Goal: Task Accomplishment & Management: Use online tool/utility

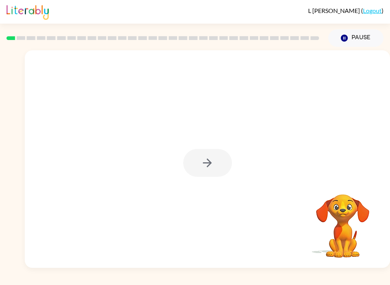
click at [212, 163] on div at bounding box center [207, 163] width 49 height 28
click at [214, 163] on icon "button" at bounding box center [207, 162] width 13 height 13
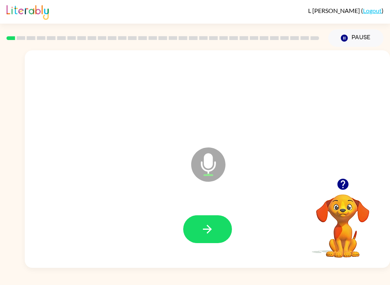
click at [218, 228] on button "button" at bounding box center [207, 229] width 49 height 28
click at [210, 226] on icon "button" at bounding box center [207, 229] width 13 height 13
click at [218, 220] on button "button" at bounding box center [207, 229] width 49 height 28
click at [211, 234] on icon "button" at bounding box center [207, 229] width 13 height 13
click at [205, 237] on button "button" at bounding box center [207, 229] width 49 height 28
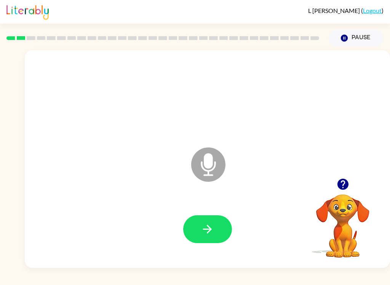
click at [210, 239] on button "button" at bounding box center [207, 229] width 49 height 28
click at [197, 226] on button "button" at bounding box center [207, 229] width 49 height 28
click at [210, 223] on icon "button" at bounding box center [207, 229] width 13 height 13
click at [209, 225] on icon "button" at bounding box center [207, 229] width 13 height 13
click at [211, 228] on icon "button" at bounding box center [207, 229] width 13 height 13
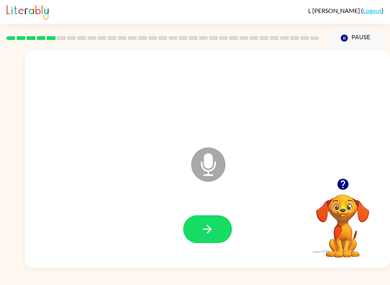
click at [221, 213] on div at bounding box center [207, 229] width 350 height 63
click at [214, 237] on button "button" at bounding box center [207, 229] width 49 height 28
click at [212, 226] on icon "button" at bounding box center [207, 229] width 13 height 13
click at [199, 242] on button "button" at bounding box center [207, 229] width 49 height 28
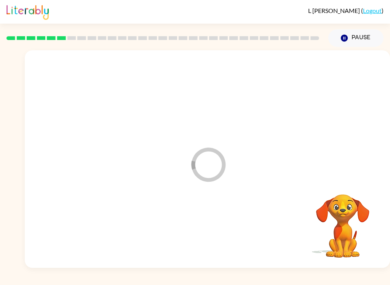
click at [220, 228] on div at bounding box center [207, 229] width 350 height 63
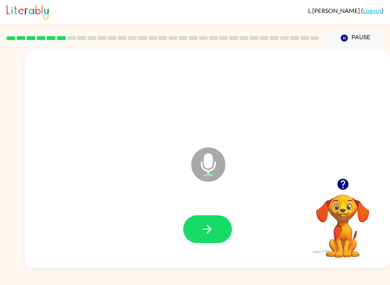
click at [221, 217] on button "button" at bounding box center [207, 229] width 49 height 28
click at [215, 226] on button "button" at bounding box center [207, 229] width 49 height 28
click at [216, 234] on button "button" at bounding box center [207, 229] width 49 height 28
click at [218, 217] on button "button" at bounding box center [207, 229] width 49 height 28
click at [218, 224] on button "button" at bounding box center [207, 229] width 49 height 28
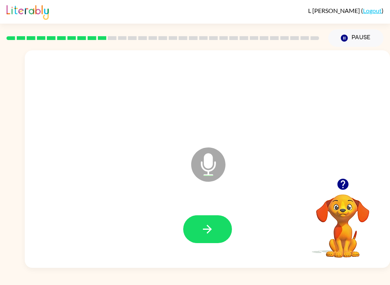
click at [214, 233] on button "button" at bounding box center [207, 229] width 49 height 28
click at [220, 220] on button "button" at bounding box center [207, 229] width 49 height 28
click at [221, 229] on button "button" at bounding box center [207, 229] width 49 height 28
click at [223, 220] on button "button" at bounding box center [207, 229] width 49 height 28
click at [208, 225] on icon "button" at bounding box center [207, 229] width 13 height 13
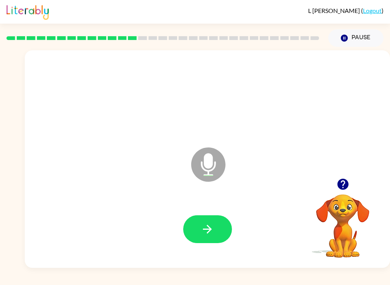
click at [216, 233] on button "button" at bounding box center [207, 229] width 49 height 28
click at [211, 227] on icon "button" at bounding box center [207, 229] width 13 height 13
click at [225, 226] on button "button" at bounding box center [207, 229] width 49 height 28
click at [229, 232] on button "button" at bounding box center [207, 229] width 49 height 28
click at [222, 250] on div at bounding box center [207, 229] width 350 height 63
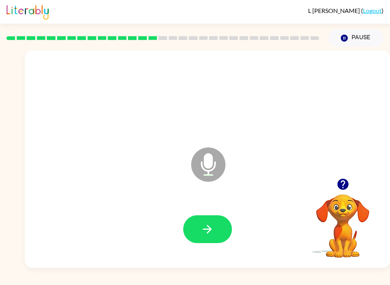
click at [195, 243] on button "button" at bounding box center [207, 229] width 49 height 28
click at [217, 233] on button "button" at bounding box center [207, 229] width 49 height 28
click at [217, 236] on button "button" at bounding box center [207, 229] width 49 height 28
click at [229, 223] on button "button" at bounding box center [207, 229] width 49 height 28
click at [216, 226] on button "button" at bounding box center [207, 229] width 49 height 28
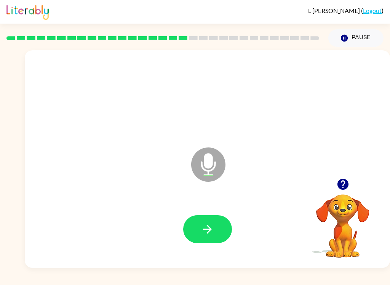
click at [223, 225] on button "button" at bounding box center [207, 229] width 49 height 28
click at [224, 231] on button "button" at bounding box center [207, 229] width 49 height 28
click at [219, 230] on button "button" at bounding box center [207, 229] width 49 height 28
click at [204, 229] on icon "button" at bounding box center [207, 229] width 9 height 9
click at [217, 228] on button "button" at bounding box center [207, 229] width 49 height 28
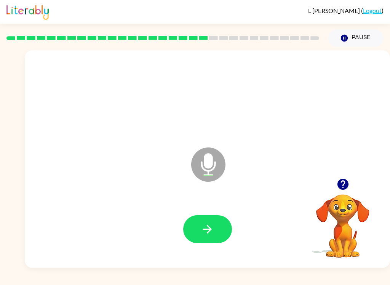
click at [209, 229] on icon "button" at bounding box center [207, 229] width 13 height 13
click at [212, 234] on icon "button" at bounding box center [207, 229] width 13 height 13
click at [204, 232] on icon "button" at bounding box center [207, 229] width 13 height 13
click at [216, 212] on div at bounding box center [207, 229] width 350 height 63
click at [215, 231] on button "button" at bounding box center [207, 229] width 49 height 28
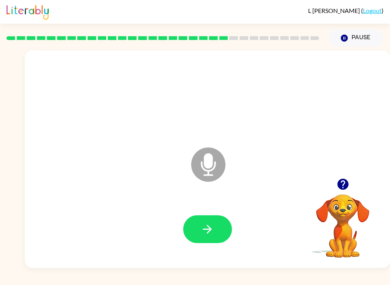
click at [218, 221] on button "button" at bounding box center [207, 229] width 49 height 28
click at [216, 226] on button "button" at bounding box center [207, 229] width 49 height 28
click at [183, 216] on div at bounding box center [207, 229] width 49 height 28
click at [189, 231] on button "button" at bounding box center [207, 229] width 49 height 28
click at [214, 238] on button "button" at bounding box center [207, 229] width 49 height 28
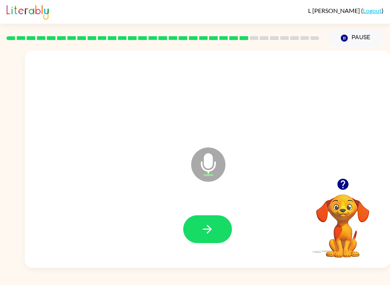
click at [194, 231] on button "button" at bounding box center [207, 229] width 49 height 28
click at [201, 228] on icon "button" at bounding box center [207, 229] width 13 height 13
click at [218, 228] on button "button" at bounding box center [207, 229] width 49 height 28
click at [210, 237] on button "button" at bounding box center [207, 229] width 49 height 28
click at [207, 231] on icon "button" at bounding box center [207, 229] width 13 height 13
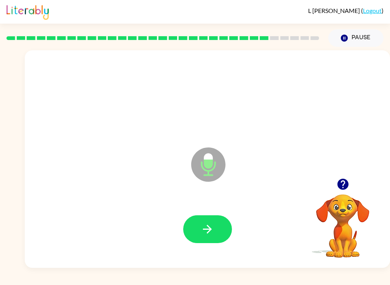
click at [207, 228] on icon "button" at bounding box center [207, 229] width 13 height 13
click at [201, 228] on button "button" at bounding box center [207, 229] width 49 height 28
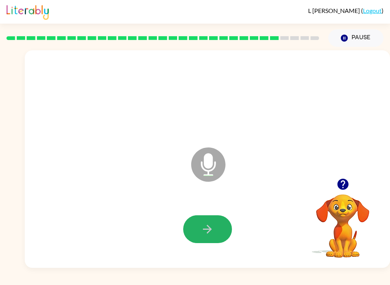
click at [200, 240] on button "button" at bounding box center [207, 229] width 49 height 28
click at [203, 232] on icon "button" at bounding box center [207, 229] width 13 height 13
click at [209, 231] on icon "button" at bounding box center [207, 229] width 9 height 9
click at [207, 230] on icon "button" at bounding box center [207, 229] width 13 height 13
click at [207, 227] on icon "button" at bounding box center [207, 229] width 13 height 13
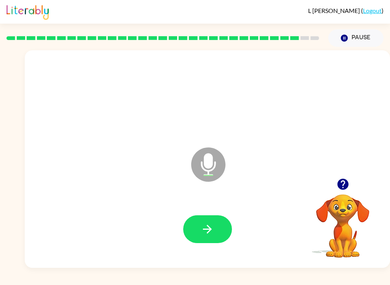
click at [206, 234] on icon "button" at bounding box center [207, 229] width 13 height 13
click at [199, 232] on button "button" at bounding box center [207, 229] width 49 height 28
click at [197, 225] on button "button" at bounding box center [207, 229] width 49 height 28
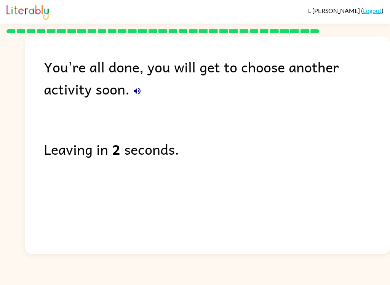
click at [88, 278] on div "L Logan ( Logout ) You're all done, you will get to choose another activity soo…" at bounding box center [195, 142] width 390 height 285
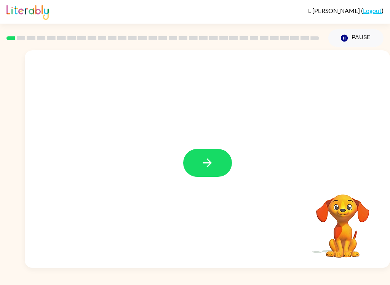
click at [218, 151] on button "button" at bounding box center [207, 163] width 49 height 28
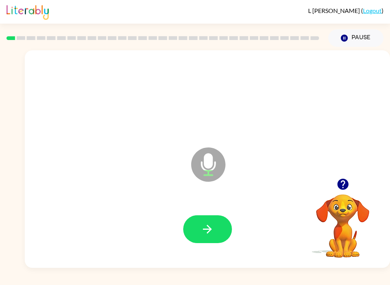
click at [212, 234] on icon "button" at bounding box center [207, 229] width 13 height 13
click at [214, 236] on icon "button" at bounding box center [207, 229] width 13 height 13
click at [210, 227] on icon "button" at bounding box center [207, 229] width 13 height 13
click at [217, 224] on button "button" at bounding box center [207, 229] width 49 height 28
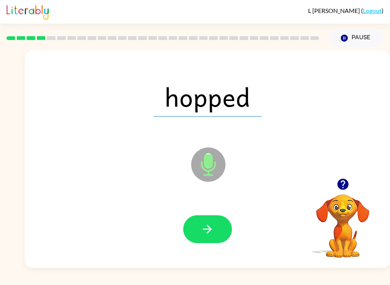
click at [213, 226] on icon "button" at bounding box center [207, 229] width 13 height 13
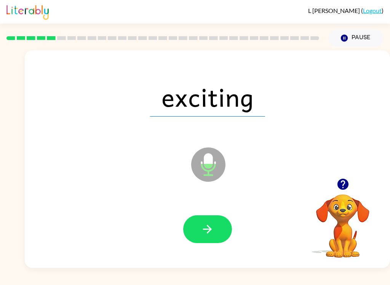
click at [209, 225] on icon "button" at bounding box center [207, 229] width 13 height 13
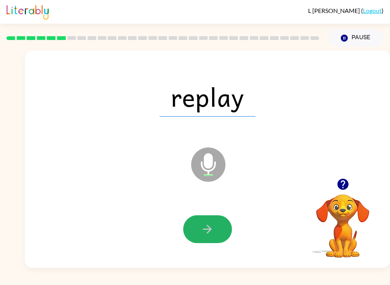
click at [211, 229] on icon "button" at bounding box center [207, 229] width 9 height 9
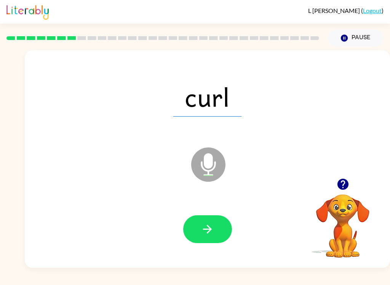
click at [201, 228] on button "button" at bounding box center [207, 229] width 49 height 28
click at [206, 233] on icon "button" at bounding box center [207, 229] width 13 height 13
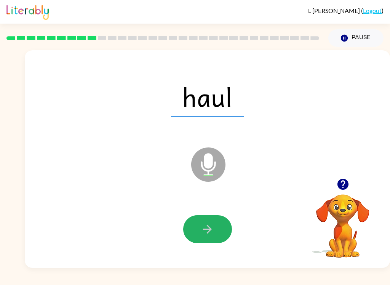
click at [207, 231] on icon "button" at bounding box center [207, 229] width 13 height 13
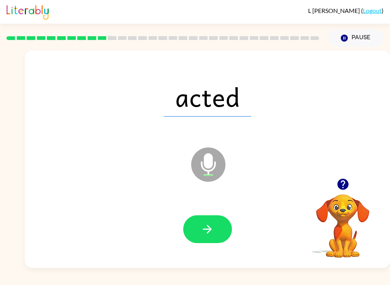
click at [196, 233] on button "button" at bounding box center [207, 229] width 49 height 28
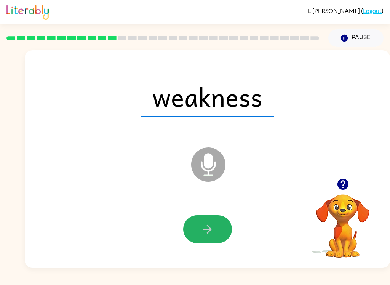
click at [206, 231] on icon "button" at bounding box center [207, 229] width 13 height 13
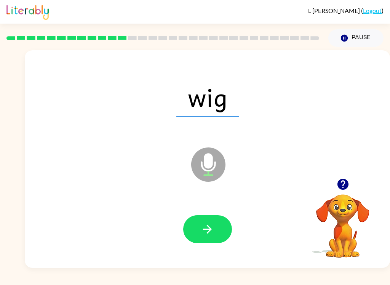
click at [190, 252] on div at bounding box center [207, 229] width 350 height 63
click at [217, 223] on button "button" at bounding box center [207, 229] width 49 height 28
click at [226, 215] on div at bounding box center [207, 229] width 350 height 63
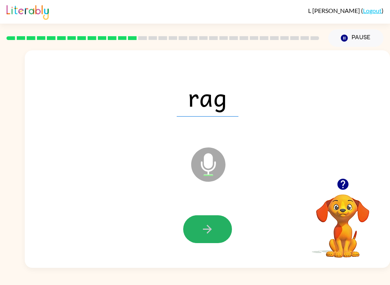
click at [225, 215] on div at bounding box center [207, 229] width 350 height 63
click at [193, 241] on button "button" at bounding box center [207, 229] width 49 height 28
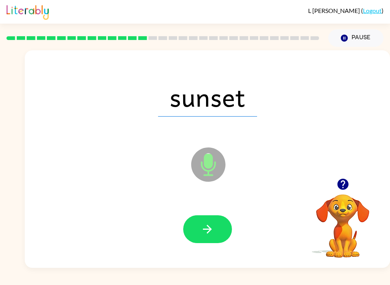
click at [202, 216] on button "button" at bounding box center [207, 229] width 49 height 28
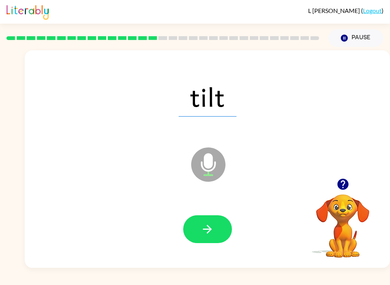
click at [221, 242] on button "button" at bounding box center [207, 229] width 49 height 28
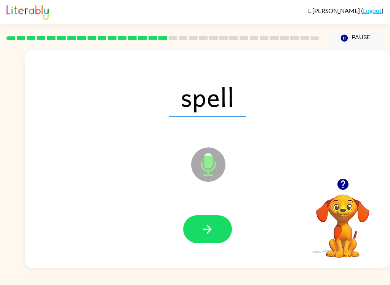
click at [216, 219] on button "button" at bounding box center [207, 229] width 49 height 28
click at [206, 220] on button "button" at bounding box center [207, 229] width 49 height 28
click at [211, 230] on icon "button" at bounding box center [207, 229] width 9 height 9
click at [216, 251] on div at bounding box center [207, 229] width 350 height 63
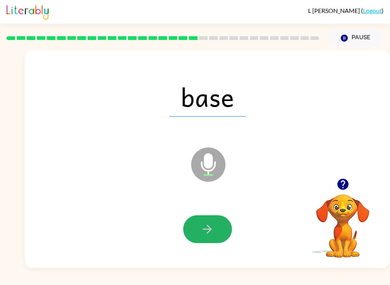
click at [219, 233] on button "button" at bounding box center [207, 229] width 49 height 28
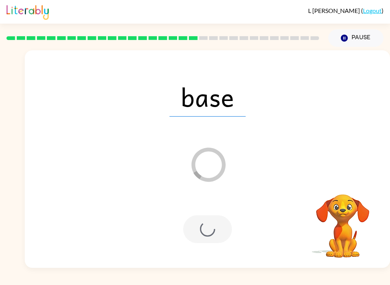
click at [211, 245] on div at bounding box center [207, 229] width 350 height 63
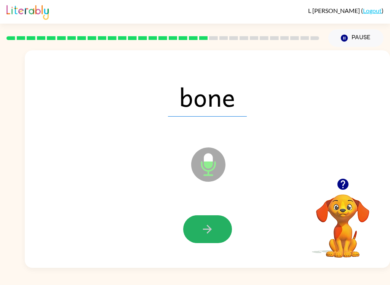
click at [212, 228] on icon "button" at bounding box center [207, 229] width 13 height 13
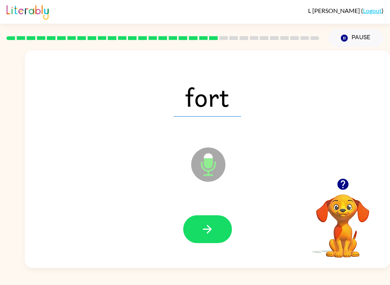
click at [214, 216] on button "button" at bounding box center [207, 229] width 49 height 28
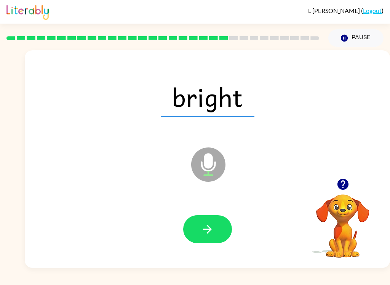
click at [213, 232] on icon "button" at bounding box center [207, 229] width 13 height 13
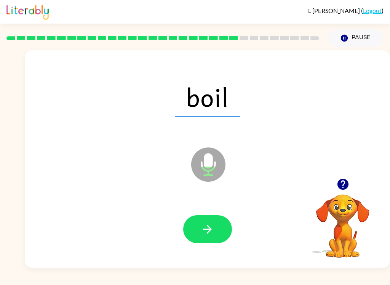
click at [208, 228] on icon "button" at bounding box center [207, 229] width 13 height 13
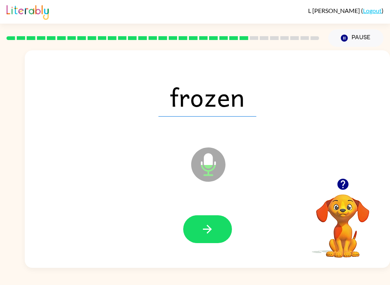
click at [212, 222] on button "button" at bounding box center [207, 229] width 49 height 28
click at [188, 221] on button "button" at bounding box center [207, 229] width 49 height 28
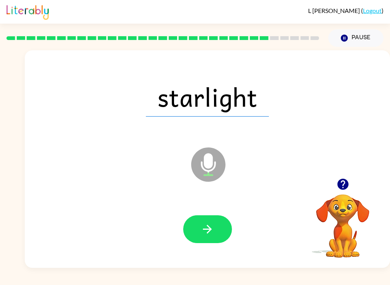
click at [193, 223] on button "button" at bounding box center [207, 229] width 49 height 28
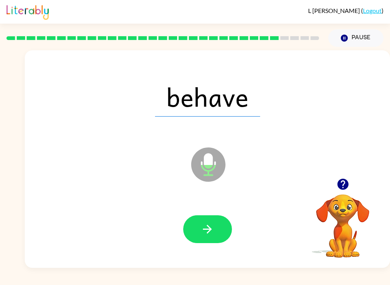
click at [209, 219] on button "button" at bounding box center [207, 229] width 49 height 28
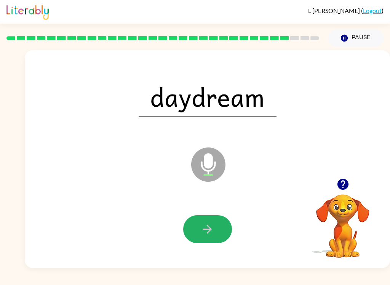
click at [213, 228] on icon "button" at bounding box center [207, 229] width 13 height 13
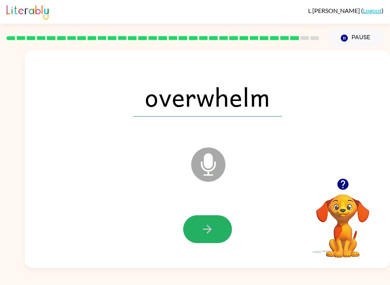
click at [213, 233] on icon "button" at bounding box center [207, 229] width 13 height 13
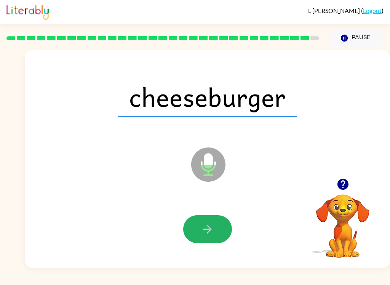
click at [217, 233] on button "button" at bounding box center [207, 229] width 49 height 28
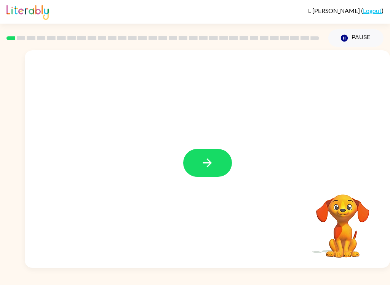
click at [213, 161] on icon "button" at bounding box center [207, 162] width 13 height 13
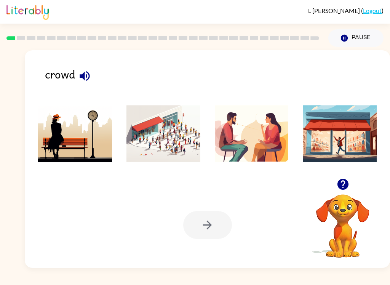
click at [87, 64] on div "crowd Your browser must support playing .mp4 files to use Literably. Please try…" at bounding box center [208, 159] width 366 height 218
click at [83, 83] on icon "button" at bounding box center [84, 75] width 13 height 13
click at [81, 79] on icon "button" at bounding box center [84, 75] width 13 height 13
click at [87, 68] on button "button" at bounding box center [84, 75] width 19 height 19
click at [86, 64] on div "crowd Your browser must support playing .mp4 files to use Literably. Please try…" at bounding box center [208, 159] width 366 height 218
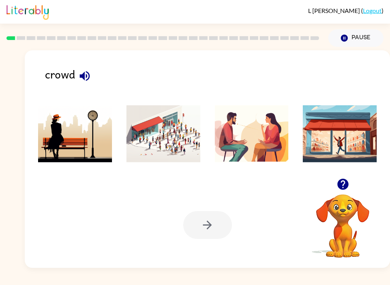
click at [84, 69] on button "button" at bounding box center [84, 75] width 19 height 19
click at [81, 74] on icon "button" at bounding box center [84, 75] width 13 height 13
click at [85, 77] on icon "button" at bounding box center [85, 76] width 10 height 10
click at [83, 83] on icon "button" at bounding box center [84, 75] width 13 height 13
click at [156, 152] on img at bounding box center [164, 133] width 74 height 57
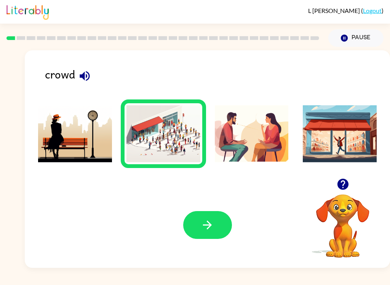
click at [155, 144] on img at bounding box center [164, 133] width 74 height 57
click at [199, 224] on button "button" at bounding box center [207, 225] width 49 height 28
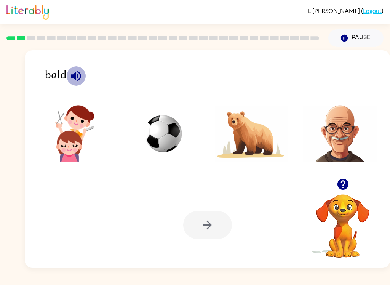
click at [72, 67] on button "button" at bounding box center [75, 75] width 19 height 19
click at [333, 152] on img at bounding box center [340, 133] width 74 height 57
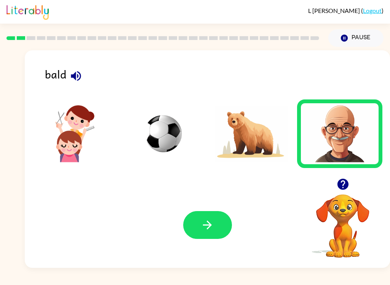
click at [188, 224] on button "button" at bounding box center [207, 225] width 49 height 28
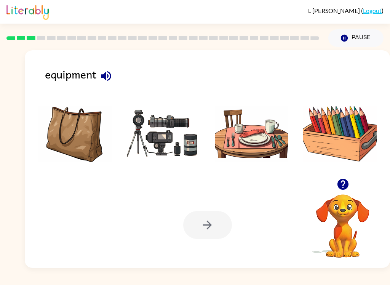
click at [110, 80] on icon "button" at bounding box center [106, 76] width 10 height 10
click at [152, 141] on img at bounding box center [164, 133] width 74 height 57
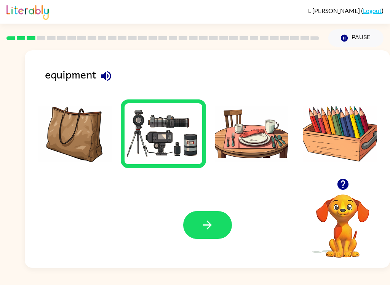
click at [201, 226] on button "button" at bounding box center [207, 225] width 49 height 28
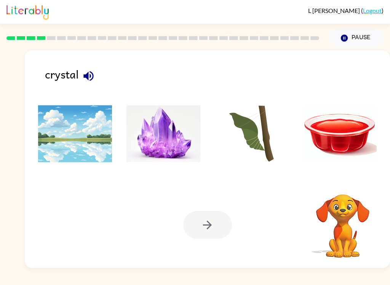
click at [89, 71] on icon "button" at bounding box center [88, 75] width 13 height 13
click at [147, 140] on img at bounding box center [164, 133] width 74 height 57
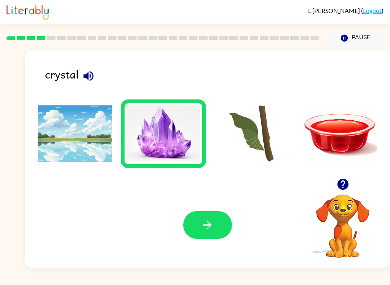
click at [189, 234] on button "button" at bounding box center [207, 225] width 49 height 28
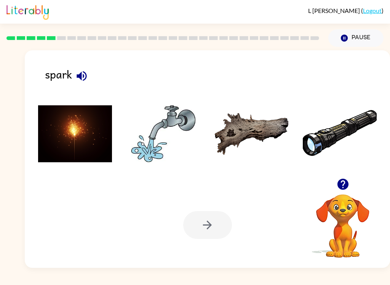
click at [88, 77] on icon "button" at bounding box center [81, 75] width 13 height 13
click at [59, 116] on img at bounding box center [75, 133] width 74 height 57
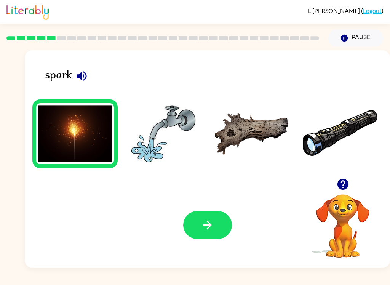
click at [193, 238] on button "button" at bounding box center [207, 225] width 49 height 28
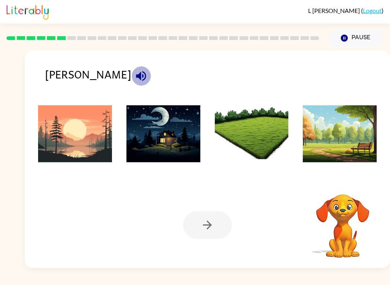
click at [135, 75] on icon "button" at bounding box center [141, 75] width 13 height 13
click at [69, 133] on img at bounding box center [75, 133] width 74 height 57
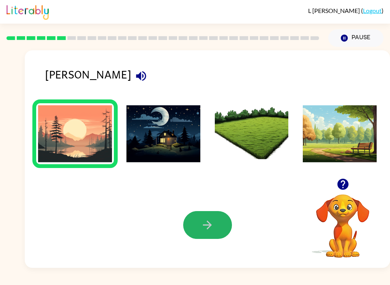
click at [221, 223] on button "button" at bounding box center [207, 225] width 49 height 28
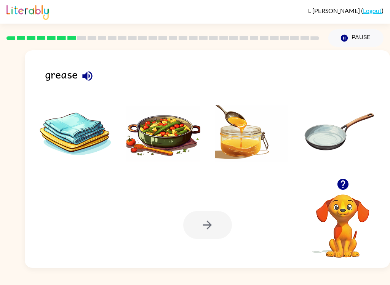
click at [77, 69] on div "grease" at bounding box center [217, 78] width 345 height 24
click at [87, 75] on icon "button" at bounding box center [87, 76] width 10 height 10
click at [232, 139] on img at bounding box center [252, 133] width 74 height 57
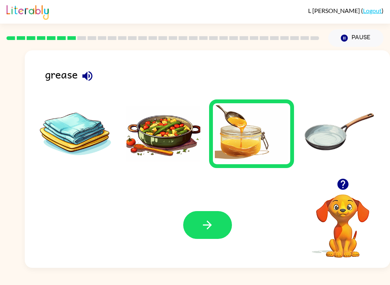
click at [196, 223] on button "button" at bounding box center [207, 225] width 49 height 28
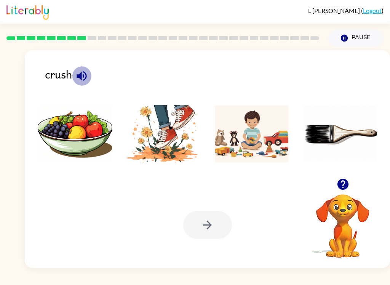
click at [75, 74] on button "button" at bounding box center [81, 75] width 19 height 19
click at [154, 140] on img at bounding box center [164, 133] width 74 height 57
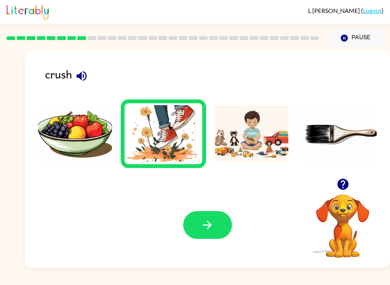
click at [193, 213] on button "button" at bounding box center [207, 225] width 49 height 28
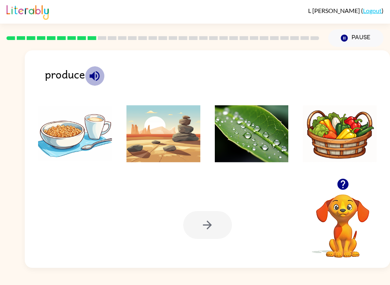
click at [94, 72] on icon "button" at bounding box center [94, 75] width 13 height 13
click at [93, 72] on icon "button" at bounding box center [94, 75] width 13 height 13
click at [331, 149] on img at bounding box center [340, 133] width 74 height 57
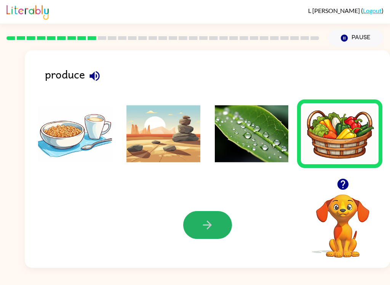
click at [196, 219] on button "button" at bounding box center [207, 225] width 49 height 28
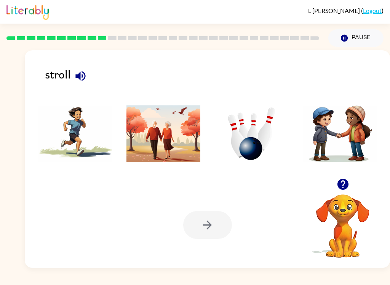
click at [82, 71] on icon "button" at bounding box center [80, 75] width 13 height 13
click at [153, 133] on img at bounding box center [164, 133] width 74 height 57
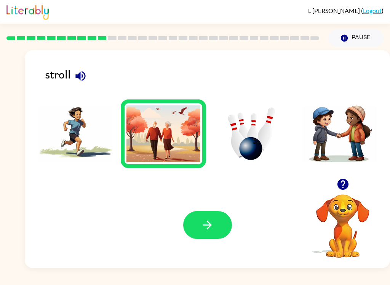
click at [188, 209] on div "Your browser must support playing .mp4 files to use Literably. Please try using…" at bounding box center [208, 225] width 366 height 86
click at [197, 225] on button "button" at bounding box center [207, 225] width 49 height 28
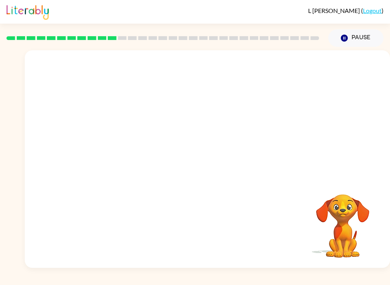
click at [312, 61] on video "Your browser must support playing .mp4 files to use Literably. Please try using…" at bounding box center [208, 114] width 366 height 128
click at [305, 65] on video "Your browser must support playing .mp4 files to use Literably. Please try using…" at bounding box center [208, 114] width 366 height 128
click at [305, 71] on video "Your browser must support playing .mp4 files to use Literably. Please try using…" at bounding box center [208, 114] width 366 height 128
click at [210, 159] on icon "button" at bounding box center [207, 162] width 13 height 13
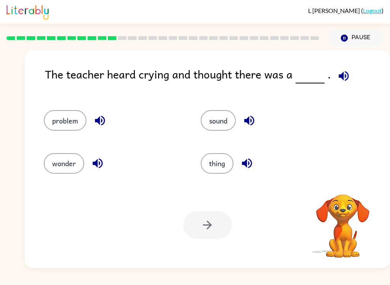
click at [338, 69] on button "button" at bounding box center [343, 75] width 19 height 19
click at [347, 68] on button "button" at bounding box center [343, 75] width 19 height 19
click at [102, 109] on div "problem" at bounding box center [107, 117] width 157 height 43
click at [99, 121] on icon "button" at bounding box center [100, 121] width 10 height 10
click at [99, 167] on icon "button" at bounding box center [97, 163] width 13 height 13
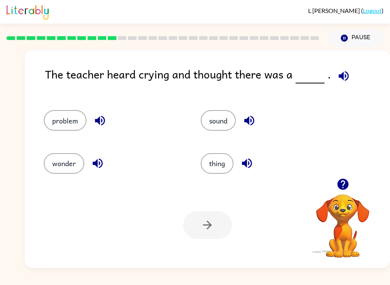
click at [251, 113] on button "button" at bounding box center [249, 120] width 19 height 19
click at [252, 163] on icon "button" at bounding box center [247, 164] width 10 height 10
click at [45, 123] on button "problem" at bounding box center [65, 120] width 43 height 21
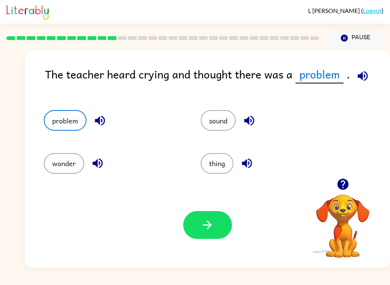
click at [360, 79] on icon "button" at bounding box center [363, 76] width 10 height 10
click at [217, 226] on button "button" at bounding box center [207, 225] width 49 height 28
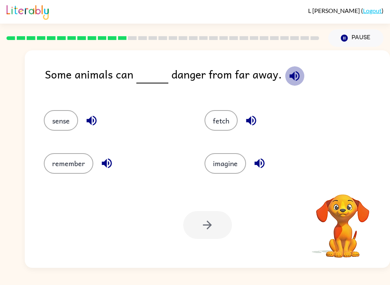
click at [295, 78] on icon "button" at bounding box center [295, 76] width 10 height 10
click at [84, 116] on button "button" at bounding box center [91, 120] width 19 height 19
click at [113, 152] on div "remember" at bounding box center [109, 160] width 161 height 43
click at [107, 160] on icon "button" at bounding box center [106, 163] width 13 height 13
click at [247, 120] on icon "button" at bounding box center [251, 121] width 10 height 10
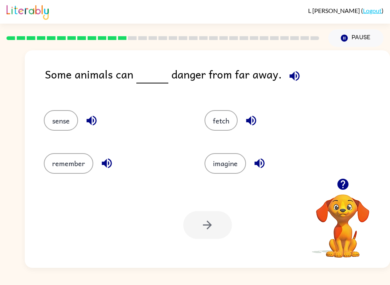
click at [256, 159] on icon "button" at bounding box center [259, 163] width 13 height 13
click at [59, 123] on button "sense" at bounding box center [61, 120] width 34 height 21
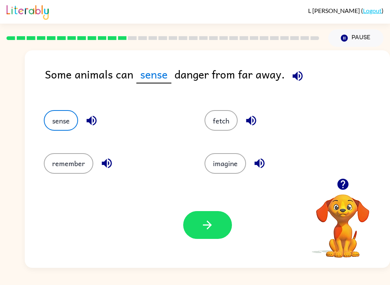
click at [291, 85] on button "button" at bounding box center [297, 75] width 19 height 19
click at [215, 209] on div "Your browser must support playing .mp4 files to use Literably. Please try using…" at bounding box center [208, 225] width 366 height 86
click at [204, 231] on icon "button" at bounding box center [207, 224] width 13 height 13
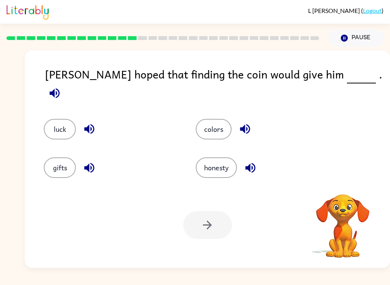
click at [363, 74] on div "Jackson hoped that finding the coin would give him ." at bounding box center [217, 85] width 345 height 38
click at [61, 87] on icon "button" at bounding box center [54, 93] width 13 height 13
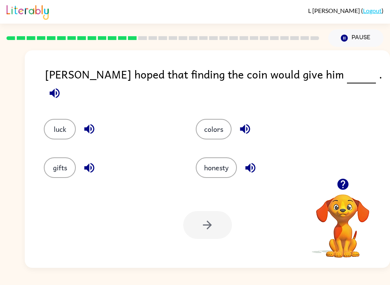
click at [64, 83] on button "button" at bounding box center [54, 92] width 19 height 19
click at [88, 167] on icon "button" at bounding box center [89, 168] width 10 height 10
click at [240, 122] on icon "button" at bounding box center [245, 128] width 13 height 13
click at [247, 170] on icon "button" at bounding box center [250, 167] width 13 height 13
click at [87, 124] on icon "button" at bounding box center [89, 129] width 10 height 10
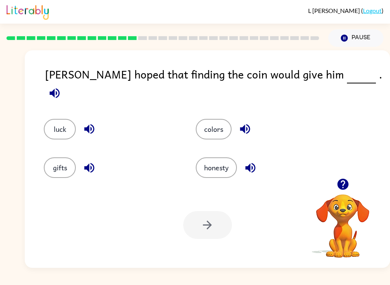
click at [64, 119] on button "luck" at bounding box center [60, 129] width 32 height 21
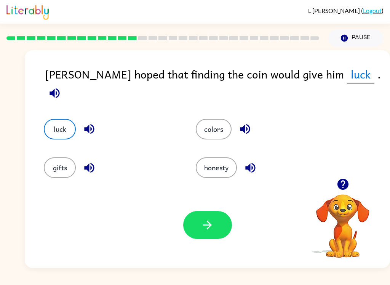
click at [214, 251] on div "Your browser must support playing .mp4 files to use Literably. Please try using…" at bounding box center [208, 225] width 366 height 86
click at [216, 225] on button "button" at bounding box center [207, 225] width 49 height 28
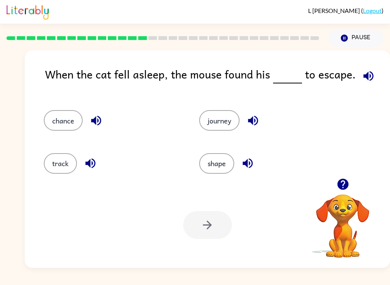
click at [374, 75] on button "button" at bounding box center [368, 75] width 19 height 19
click at [97, 116] on icon "button" at bounding box center [96, 120] width 13 height 13
click at [93, 164] on icon "button" at bounding box center [90, 164] width 10 height 10
click at [248, 120] on icon "button" at bounding box center [253, 120] width 13 height 13
click at [246, 160] on icon "button" at bounding box center [247, 163] width 13 height 13
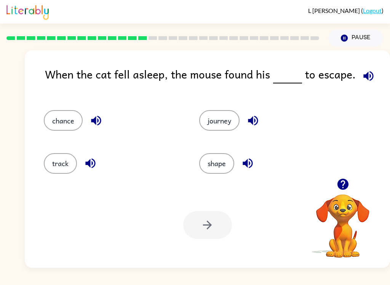
click at [374, 71] on button "button" at bounding box center [368, 75] width 19 height 19
click at [370, 77] on icon "button" at bounding box center [369, 76] width 10 height 10
click at [366, 80] on icon "button" at bounding box center [368, 75] width 13 height 13
click at [370, 75] on icon "button" at bounding box center [369, 76] width 10 height 10
click at [369, 76] on icon "button" at bounding box center [368, 75] width 13 height 13
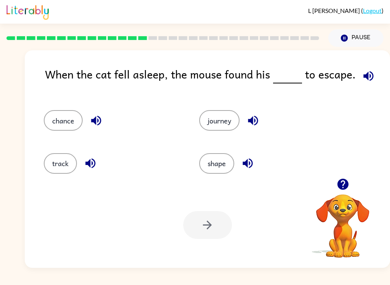
click at [369, 74] on icon "button" at bounding box center [369, 76] width 10 height 10
click at [372, 71] on icon "button" at bounding box center [368, 75] width 13 height 13
click at [370, 72] on icon "button" at bounding box center [368, 75] width 13 height 13
click at [368, 74] on icon "button" at bounding box center [368, 75] width 13 height 13
click at [56, 126] on button "chance" at bounding box center [63, 120] width 39 height 21
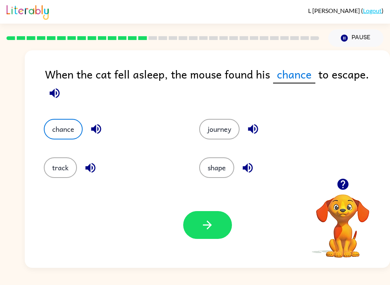
click at [59, 88] on icon "button" at bounding box center [55, 93] width 10 height 10
click at [206, 239] on button "button" at bounding box center [207, 225] width 49 height 28
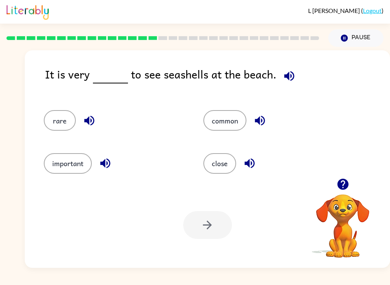
click at [280, 82] on button "button" at bounding box center [289, 75] width 19 height 19
click at [71, 127] on button "rare" at bounding box center [60, 120] width 32 height 21
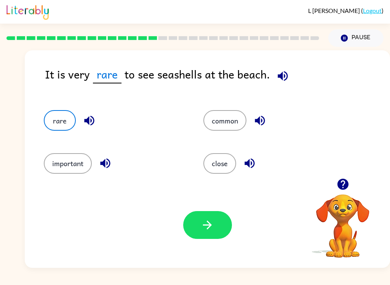
click at [85, 123] on icon "button" at bounding box center [89, 121] width 10 height 10
click at [67, 172] on button "important" at bounding box center [68, 163] width 48 height 21
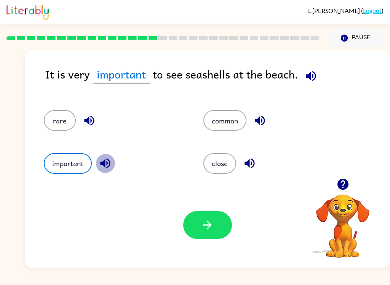
click at [105, 167] on icon "button" at bounding box center [105, 163] width 13 height 13
click at [260, 108] on div "common" at bounding box center [269, 117] width 160 height 43
click at [262, 120] on icon "button" at bounding box center [260, 121] width 10 height 10
click at [255, 164] on icon "button" at bounding box center [249, 163] width 13 height 13
click at [66, 121] on button "rare" at bounding box center [60, 120] width 32 height 21
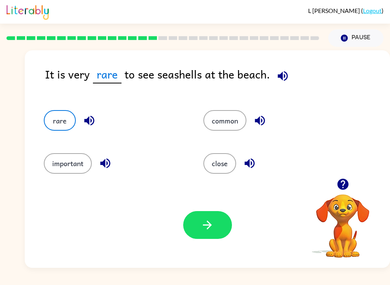
click at [273, 76] on button "button" at bounding box center [282, 75] width 19 height 19
click at [278, 77] on icon "button" at bounding box center [283, 76] width 10 height 10
click at [281, 74] on icon "button" at bounding box center [283, 76] width 10 height 10
click at [281, 77] on icon "button" at bounding box center [283, 76] width 10 height 10
click at [284, 72] on icon "button" at bounding box center [282, 75] width 13 height 13
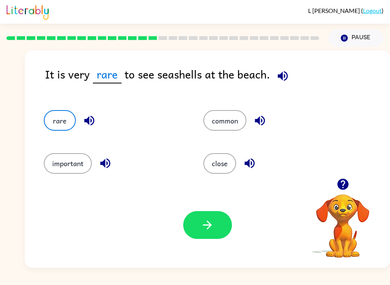
click at [297, 79] on div "It is very rare to see seashells at the beach." at bounding box center [217, 80] width 345 height 29
click at [279, 77] on icon "button" at bounding box center [283, 76] width 10 height 10
click at [207, 235] on button "button" at bounding box center [207, 225] width 49 height 28
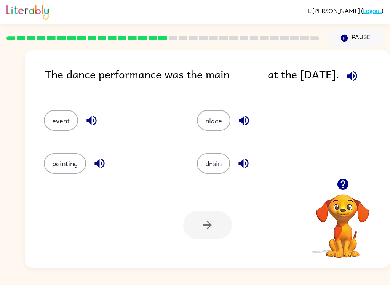
click at [355, 79] on icon "button" at bounding box center [352, 75] width 13 height 13
click at [69, 113] on button "event" at bounding box center [61, 120] width 34 height 21
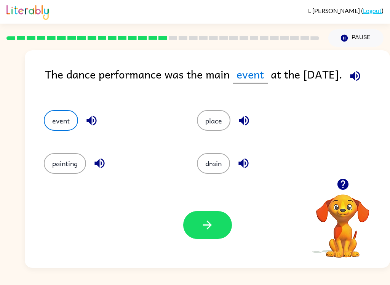
click at [94, 122] on icon "button" at bounding box center [92, 121] width 10 height 10
click at [103, 165] on icon "button" at bounding box center [99, 163] width 13 height 13
click at [244, 119] on icon "button" at bounding box center [244, 121] width 10 height 10
click at [252, 156] on div "drain" at bounding box center [265, 163] width 136 height 21
click at [243, 164] on icon "button" at bounding box center [244, 164] width 10 height 10
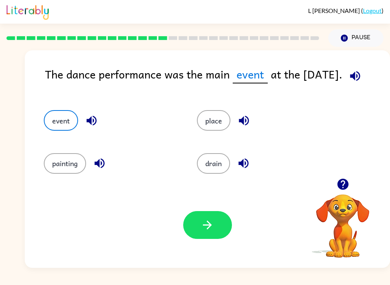
click at [364, 67] on span at bounding box center [354, 74] width 22 height 17
click at [352, 82] on icon "button" at bounding box center [355, 75] width 13 height 13
click at [358, 75] on icon "button" at bounding box center [355, 76] width 10 height 10
click at [360, 75] on icon "button" at bounding box center [355, 76] width 10 height 10
click at [210, 219] on icon "button" at bounding box center [207, 224] width 13 height 13
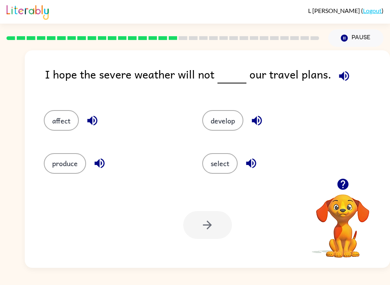
click at [335, 88] on div "I hope the severe weather will not our travel plans." at bounding box center [217, 80] width 345 height 29
click at [339, 72] on icon "button" at bounding box center [344, 75] width 13 height 13
click at [339, 75] on icon "button" at bounding box center [344, 76] width 10 height 10
click at [339, 77] on icon "button" at bounding box center [344, 76] width 10 height 10
click at [343, 80] on icon "button" at bounding box center [344, 76] width 10 height 10
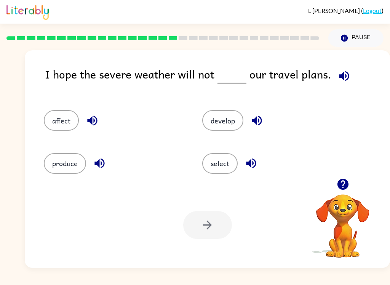
click at [345, 79] on icon "button" at bounding box center [344, 76] width 10 height 10
click at [342, 81] on icon "button" at bounding box center [344, 75] width 13 height 13
click at [342, 79] on icon "button" at bounding box center [344, 75] width 13 height 13
click at [59, 105] on div "affect" at bounding box center [108, 117] width 159 height 43
click at [58, 105] on div "affect" at bounding box center [108, 117] width 159 height 43
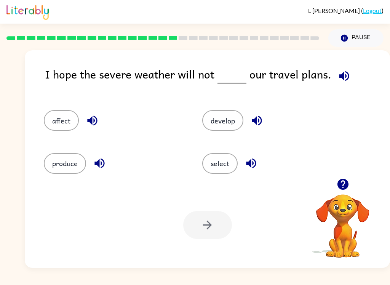
click at [61, 114] on button "affect" at bounding box center [61, 120] width 35 height 21
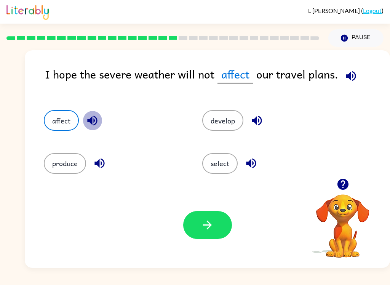
click at [90, 121] on icon "button" at bounding box center [92, 121] width 10 height 10
click at [96, 165] on icon "button" at bounding box center [100, 164] width 10 height 10
click at [261, 122] on icon "button" at bounding box center [256, 120] width 13 height 13
click at [244, 164] on button "button" at bounding box center [251, 163] width 19 height 19
click at [352, 68] on button "button" at bounding box center [351, 75] width 19 height 19
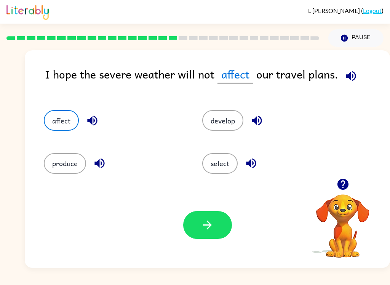
click at [345, 83] on icon "button" at bounding box center [351, 75] width 13 height 13
click at [349, 80] on icon "button" at bounding box center [351, 75] width 13 height 13
click at [352, 73] on icon "button" at bounding box center [351, 76] width 10 height 10
click at [347, 77] on icon "button" at bounding box center [351, 76] width 10 height 10
click at [348, 77] on icon "button" at bounding box center [351, 76] width 10 height 10
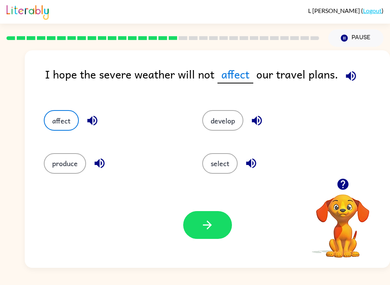
click at [354, 75] on icon "button" at bounding box center [351, 76] width 10 height 10
click at [353, 70] on icon "button" at bounding box center [351, 75] width 13 height 13
click at [353, 77] on icon "button" at bounding box center [351, 76] width 10 height 10
click at [356, 75] on icon "button" at bounding box center [351, 75] width 13 height 13
click at [203, 219] on icon "button" at bounding box center [207, 224] width 13 height 13
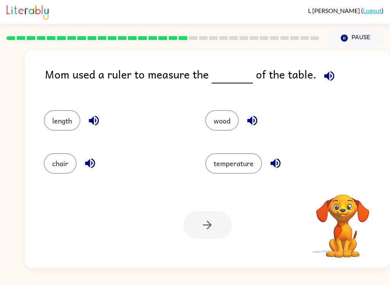
click at [332, 69] on button "button" at bounding box center [329, 75] width 19 height 19
click at [329, 73] on icon "button" at bounding box center [329, 76] width 10 height 10
click at [332, 73] on icon "button" at bounding box center [329, 75] width 13 height 13
click at [323, 82] on icon "button" at bounding box center [329, 75] width 13 height 13
click at [71, 117] on button "length" at bounding box center [62, 120] width 37 height 21
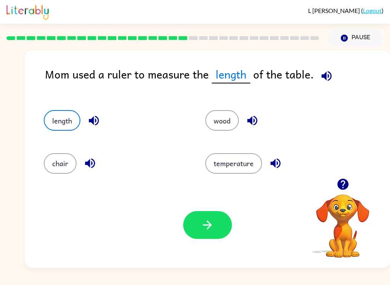
click at [208, 187] on div "Your browser must support playing .mp4 files to use Literably. Please try using…" at bounding box center [208, 225] width 366 height 86
click at [215, 205] on div "Your browser must support playing .mp4 files to use Literably. Please try using…" at bounding box center [208, 225] width 366 height 86
click at [220, 225] on button "button" at bounding box center [207, 225] width 49 height 28
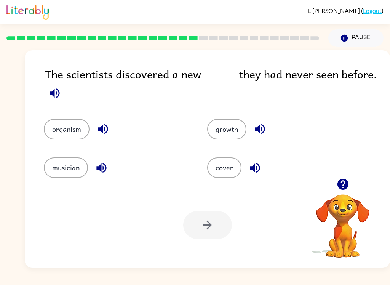
click at [57, 93] on icon "button" at bounding box center [54, 93] width 13 height 13
click at [104, 133] on icon "button" at bounding box center [102, 128] width 13 height 13
click at [104, 172] on icon "button" at bounding box center [101, 168] width 10 height 10
click at [254, 131] on icon "button" at bounding box center [260, 128] width 13 height 13
click at [260, 168] on icon "button" at bounding box center [255, 167] width 13 height 13
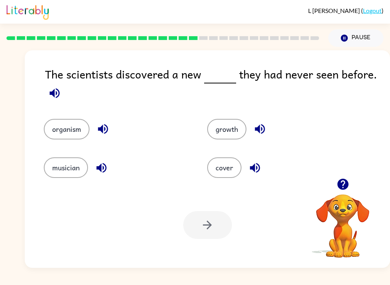
click at [262, 127] on icon "button" at bounding box center [260, 128] width 13 height 13
click at [236, 127] on button "growth" at bounding box center [226, 129] width 39 height 21
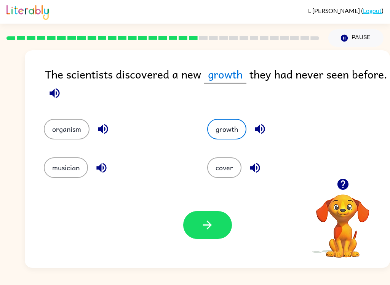
click at [218, 225] on button "button" at bounding box center [207, 225] width 49 height 28
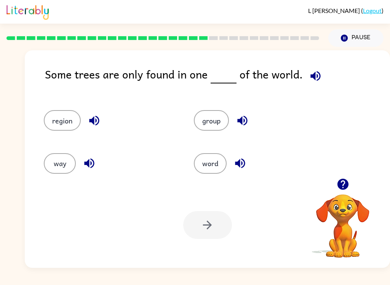
click at [311, 77] on icon "button" at bounding box center [316, 76] width 10 height 10
click at [78, 124] on button "region" at bounding box center [62, 120] width 37 height 21
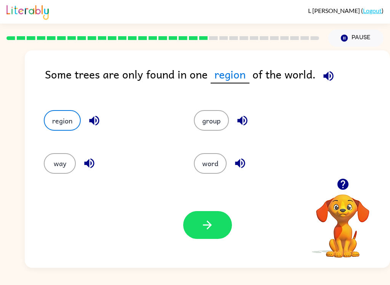
click at [95, 120] on icon "button" at bounding box center [94, 120] width 13 height 13
click at [70, 128] on button "region" at bounding box center [62, 120] width 37 height 21
click at [75, 125] on button "region" at bounding box center [62, 120] width 37 height 21
click at [71, 125] on button "region" at bounding box center [62, 120] width 37 height 21
click at [90, 125] on icon "button" at bounding box center [94, 120] width 13 height 13
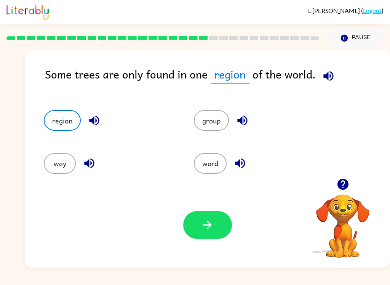
click at [95, 120] on icon "button" at bounding box center [94, 120] width 13 height 13
click at [97, 122] on icon "button" at bounding box center [94, 120] width 13 height 13
click at [98, 122] on icon "button" at bounding box center [94, 120] width 13 height 13
click at [87, 167] on icon "button" at bounding box center [89, 163] width 13 height 13
click at [232, 114] on div "group" at bounding box center [260, 120] width 133 height 21
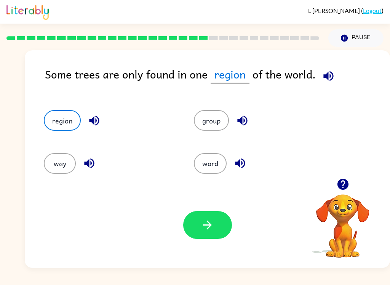
click at [233, 122] on button "button" at bounding box center [242, 120] width 19 height 19
click at [231, 120] on div "group" at bounding box center [260, 120] width 133 height 21
click at [242, 160] on icon "button" at bounding box center [240, 164] width 10 height 10
click at [209, 236] on button "button" at bounding box center [207, 225] width 49 height 28
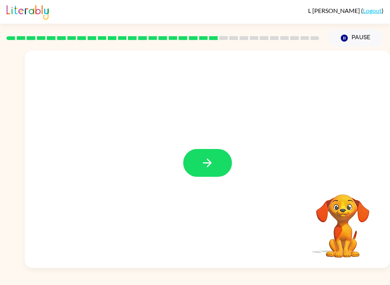
click at [213, 160] on icon "button" at bounding box center [207, 162] width 13 height 13
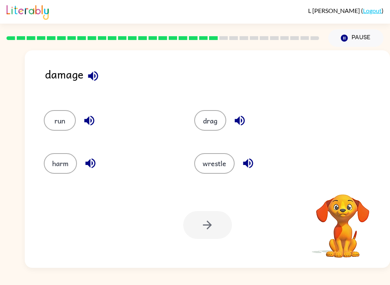
click at [101, 80] on button "button" at bounding box center [92, 75] width 19 height 19
click at [100, 80] on button "button" at bounding box center [92, 75] width 19 height 19
click at [100, 69] on div "damage" at bounding box center [217, 80] width 345 height 29
click at [94, 77] on icon "button" at bounding box center [93, 75] width 13 height 13
click at [92, 79] on icon "button" at bounding box center [93, 76] width 10 height 10
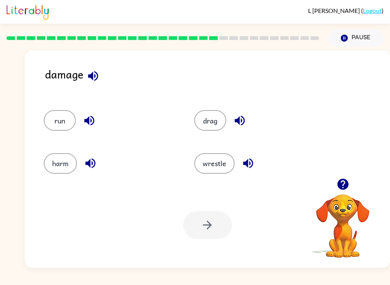
click at [99, 76] on icon "button" at bounding box center [93, 75] width 13 height 13
click at [93, 79] on icon "button" at bounding box center [93, 76] width 10 height 10
click at [88, 117] on icon "button" at bounding box center [89, 120] width 13 height 13
click at [98, 157] on div "harm" at bounding box center [110, 163] width 133 height 21
click at [87, 162] on icon "button" at bounding box center [90, 163] width 13 height 13
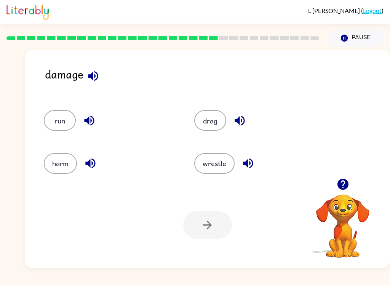
click at [238, 122] on icon "button" at bounding box center [240, 121] width 10 height 10
click at [247, 165] on icon "button" at bounding box center [248, 164] width 10 height 10
click at [61, 162] on button "harm" at bounding box center [60, 163] width 33 height 21
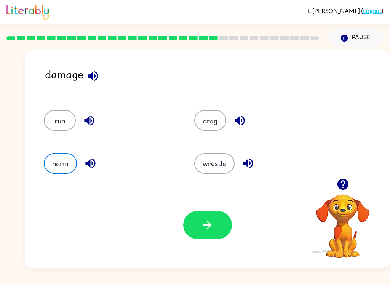
click at [211, 230] on icon "button" at bounding box center [207, 224] width 13 height 13
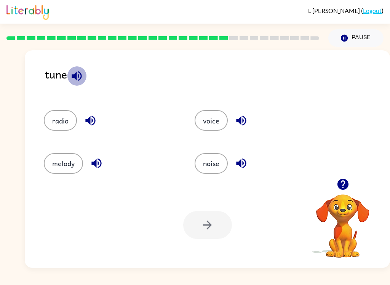
click at [75, 80] on icon "button" at bounding box center [76, 75] width 13 height 13
click at [86, 119] on icon "button" at bounding box center [90, 120] width 13 height 13
click at [104, 162] on button "button" at bounding box center [96, 163] width 19 height 19
click at [238, 120] on icon "button" at bounding box center [241, 121] width 10 height 10
click at [243, 164] on icon "button" at bounding box center [241, 163] width 13 height 13
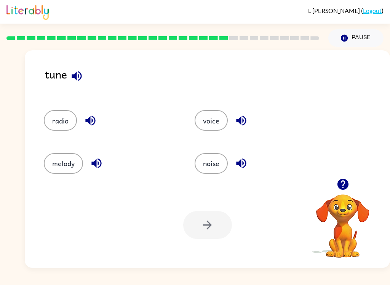
click at [68, 158] on button "melody" at bounding box center [63, 163] width 39 height 21
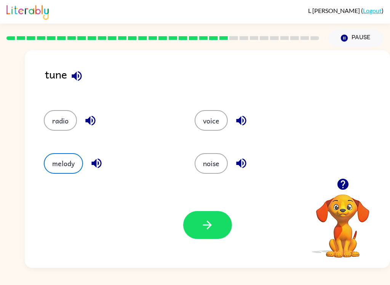
click at [206, 233] on button "button" at bounding box center [207, 225] width 49 height 28
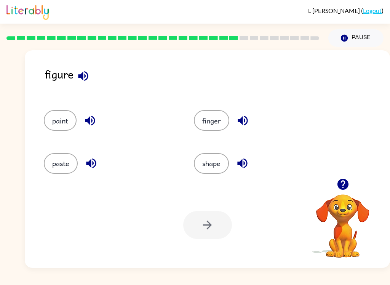
click at [91, 76] on button "button" at bounding box center [83, 75] width 19 height 19
click at [73, 116] on button "paint" at bounding box center [60, 120] width 33 height 21
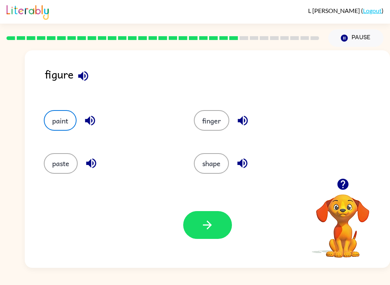
click at [90, 117] on icon "button" at bounding box center [90, 121] width 10 height 10
click at [99, 159] on button "button" at bounding box center [91, 163] width 19 height 19
click at [244, 119] on icon "button" at bounding box center [243, 121] width 10 height 10
click at [251, 159] on button "button" at bounding box center [242, 163] width 19 height 19
click at [213, 159] on button "shape" at bounding box center [211, 163] width 35 height 21
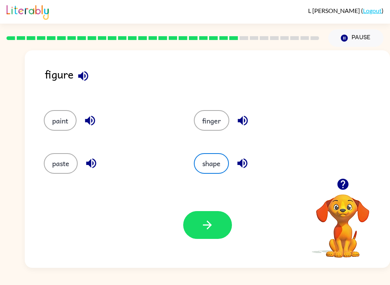
click at [199, 216] on button "button" at bounding box center [207, 225] width 49 height 28
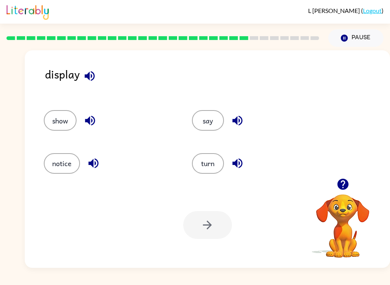
click at [91, 80] on icon "button" at bounding box center [89, 75] width 13 height 13
click at [92, 117] on icon "button" at bounding box center [90, 121] width 10 height 10
click at [100, 166] on icon "button" at bounding box center [93, 163] width 13 height 13
click at [239, 117] on icon "button" at bounding box center [238, 121] width 10 height 10
click at [250, 159] on div "turn" at bounding box center [257, 163] width 131 height 21
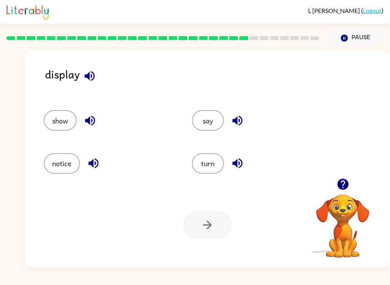
click at [246, 162] on button "button" at bounding box center [237, 163] width 19 height 19
click at [56, 118] on button "show" at bounding box center [60, 120] width 33 height 21
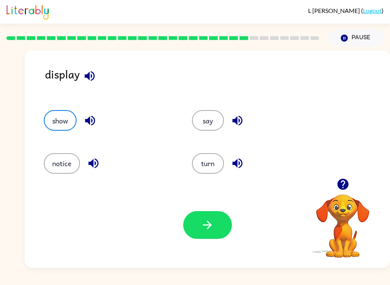
click at [200, 225] on button "button" at bounding box center [207, 225] width 49 height 28
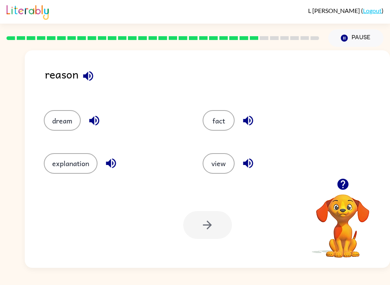
click at [85, 76] on icon "button" at bounding box center [88, 76] width 10 height 10
click at [93, 128] on button "button" at bounding box center [94, 120] width 19 height 19
click at [96, 114] on icon "button" at bounding box center [94, 120] width 13 height 13
click at [114, 166] on icon "button" at bounding box center [110, 163] width 13 height 13
click at [249, 113] on button "button" at bounding box center [248, 120] width 19 height 19
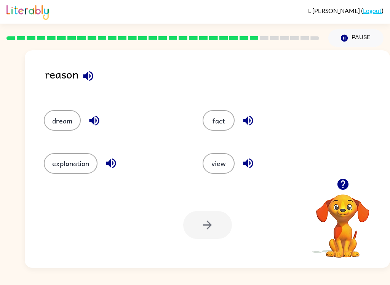
click at [253, 167] on icon "button" at bounding box center [248, 163] width 13 height 13
click at [82, 163] on button "explanation" at bounding box center [71, 163] width 54 height 21
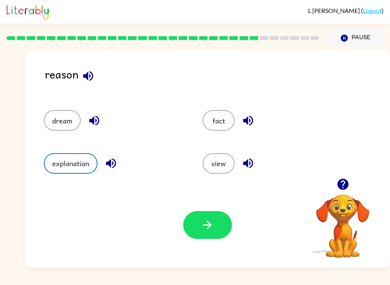
click at [217, 218] on button "button" at bounding box center [207, 225] width 49 height 28
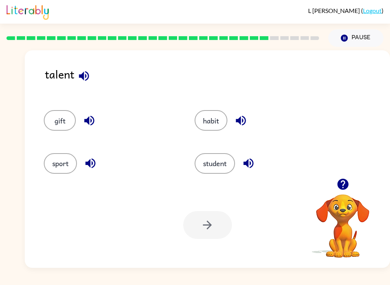
click at [81, 77] on icon "button" at bounding box center [84, 76] width 10 height 10
click at [86, 121] on icon "button" at bounding box center [89, 121] width 10 height 10
click at [95, 161] on icon "button" at bounding box center [90, 164] width 10 height 10
click at [241, 116] on icon "button" at bounding box center [240, 120] width 13 height 13
click at [243, 171] on div "student" at bounding box center [261, 163] width 133 height 21
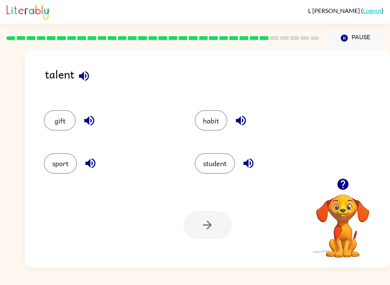
click at [246, 165] on icon "button" at bounding box center [249, 164] width 10 height 10
click at [216, 117] on button "habit" at bounding box center [211, 120] width 33 height 21
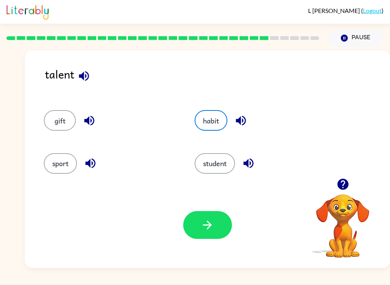
click at [200, 229] on button "button" at bounding box center [207, 225] width 49 height 28
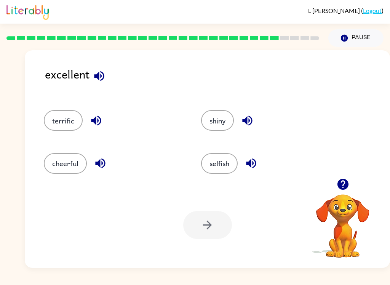
click at [95, 77] on icon "button" at bounding box center [99, 76] width 10 height 10
click at [93, 121] on icon "button" at bounding box center [96, 121] width 10 height 10
click at [103, 162] on icon "button" at bounding box center [100, 163] width 13 height 13
click at [257, 119] on button "button" at bounding box center [247, 120] width 19 height 19
click at [255, 162] on icon "button" at bounding box center [251, 163] width 13 height 13
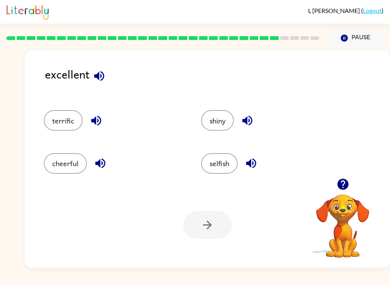
click at [71, 117] on button "terrific" at bounding box center [63, 120] width 39 height 21
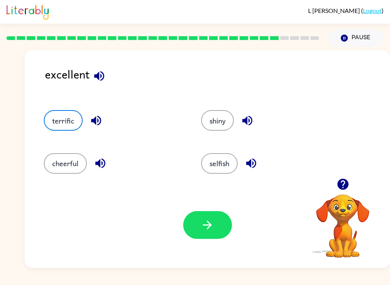
click at [217, 231] on button "button" at bounding box center [207, 225] width 49 height 28
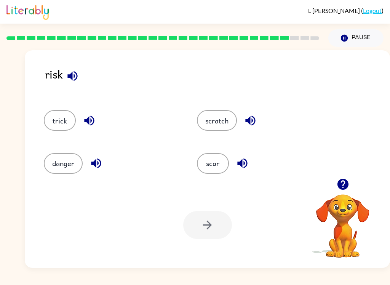
click at [80, 120] on button "button" at bounding box center [89, 120] width 19 height 19
click at [95, 161] on icon "button" at bounding box center [96, 163] width 13 height 13
click at [69, 74] on icon "button" at bounding box center [72, 75] width 13 height 13
click at [245, 119] on icon "button" at bounding box center [250, 120] width 13 height 13
click at [246, 170] on icon "button" at bounding box center [242, 163] width 13 height 13
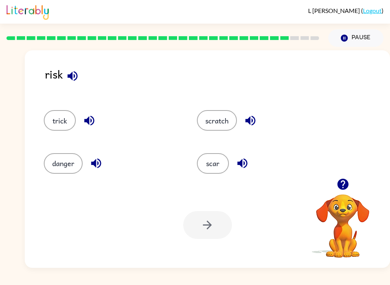
click at [61, 116] on button "trick" at bounding box center [60, 120] width 32 height 21
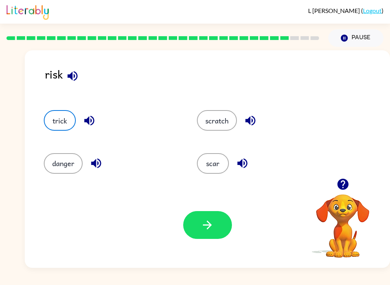
click at [75, 165] on button "danger" at bounding box center [63, 163] width 39 height 21
click at [56, 114] on button "trick" at bounding box center [60, 120] width 32 height 21
click at [212, 225] on icon "button" at bounding box center [207, 225] width 9 height 9
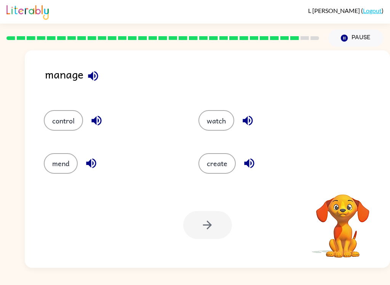
click at [99, 79] on icon "button" at bounding box center [93, 75] width 13 height 13
click at [95, 116] on icon "button" at bounding box center [96, 120] width 13 height 13
click at [92, 164] on icon "button" at bounding box center [91, 163] width 13 height 13
click at [243, 120] on icon "button" at bounding box center [247, 120] width 13 height 13
click at [248, 165] on icon "button" at bounding box center [249, 164] width 10 height 10
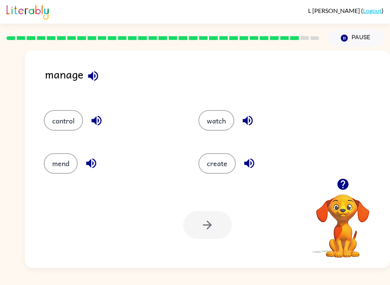
click at [61, 168] on button "mend" at bounding box center [61, 163] width 34 height 21
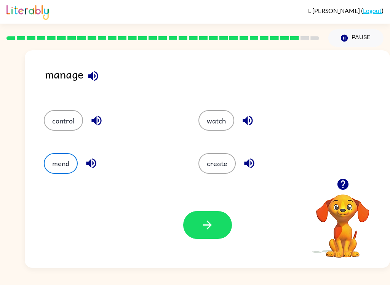
click at [207, 217] on button "button" at bounding box center [207, 225] width 49 height 28
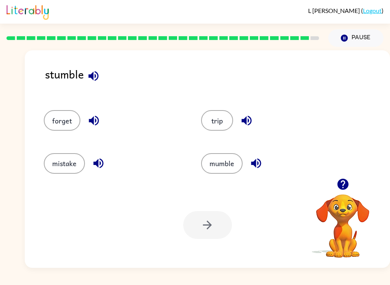
click at [91, 75] on icon "button" at bounding box center [93, 76] width 10 height 10
click at [99, 118] on icon "button" at bounding box center [93, 120] width 13 height 13
click at [101, 169] on icon "button" at bounding box center [98, 163] width 13 height 13
click at [250, 120] on icon "button" at bounding box center [246, 120] width 13 height 13
click at [258, 166] on icon "button" at bounding box center [256, 163] width 13 height 13
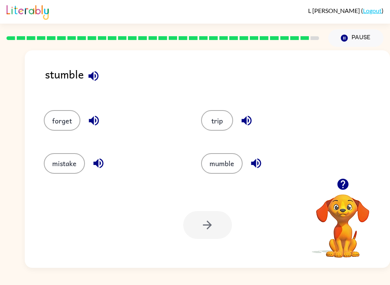
click at [221, 124] on button "trip" at bounding box center [217, 120] width 32 height 21
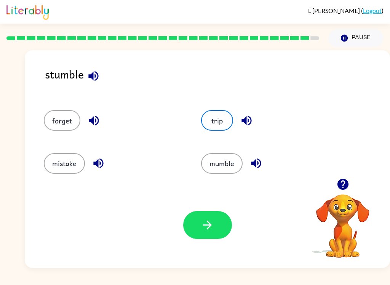
click at [199, 217] on button "button" at bounding box center [207, 225] width 49 height 28
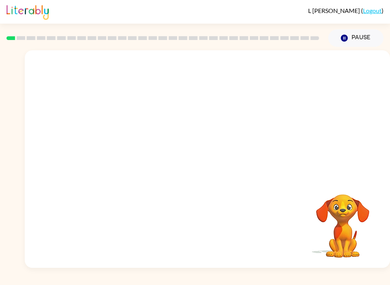
click at [198, 128] on video "Your browser must support playing .mp4 files to use Literably. Please try using…" at bounding box center [208, 114] width 366 height 128
click at [230, 106] on video "Your browser must support playing .mp4 files to use Literably. Please try using…" at bounding box center [208, 114] width 366 height 128
click at [173, 113] on video "Your browser must support playing .mp4 files to use Literably. Please try using…" at bounding box center [208, 114] width 366 height 128
click at [183, 154] on video "Your browser must support playing .mp4 files to use Literably. Please try using…" at bounding box center [208, 114] width 366 height 128
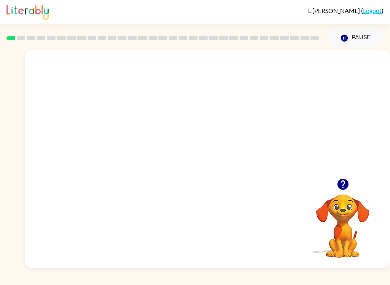
click at [252, 135] on video "Your browser must support playing .mp4 files to use Literably. Please try using…" at bounding box center [208, 114] width 366 height 128
click at [251, 135] on div at bounding box center [208, 159] width 366 height 218
click at [249, 139] on div at bounding box center [208, 159] width 366 height 218
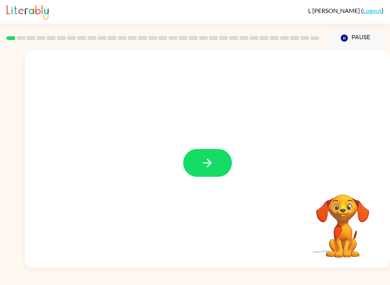
click at [215, 168] on button "button" at bounding box center [207, 163] width 49 height 28
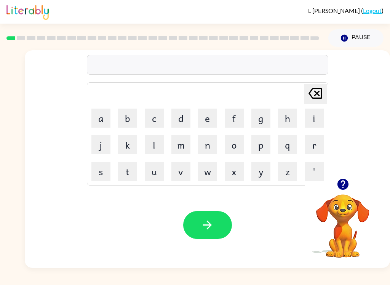
click at [263, 145] on button "p" at bounding box center [261, 144] width 19 height 19
click at [103, 118] on button "a" at bounding box center [100, 118] width 19 height 19
click at [182, 119] on button "d" at bounding box center [181, 118] width 19 height 19
click at [214, 224] on button "button" at bounding box center [207, 225] width 49 height 28
click at [264, 142] on button "p" at bounding box center [261, 144] width 19 height 19
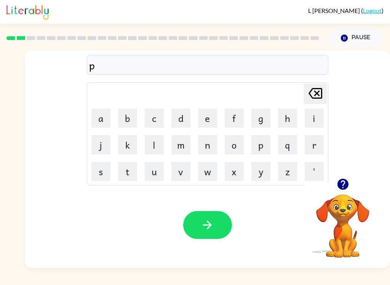
click at [94, 118] on button "a" at bounding box center [100, 118] width 19 height 19
click at [207, 173] on button "w" at bounding box center [207, 171] width 19 height 19
click at [154, 146] on button "l" at bounding box center [154, 144] width 19 height 19
click at [212, 234] on button "button" at bounding box center [207, 225] width 49 height 28
click at [209, 141] on button "n" at bounding box center [207, 144] width 19 height 19
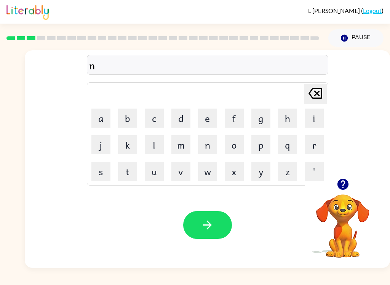
click at [235, 145] on button "o" at bounding box center [234, 144] width 19 height 19
click at [311, 144] on button "r" at bounding box center [314, 144] width 19 height 19
click at [125, 170] on button "t" at bounding box center [127, 171] width 19 height 19
click at [290, 117] on button "h" at bounding box center [287, 118] width 19 height 19
click at [207, 219] on icon "button" at bounding box center [207, 224] width 13 height 13
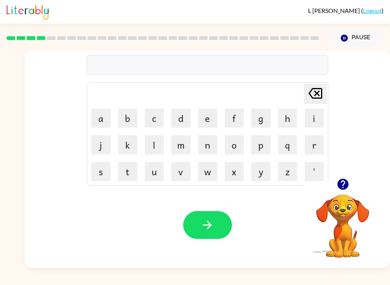
click at [101, 165] on button "s" at bounding box center [100, 171] width 19 height 19
click at [199, 170] on button "w" at bounding box center [207, 171] width 19 height 19
click at [317, 117] on button "i" at bounding box center [314, 118] width 19 height 19
click at [186, 149] on button "m" at bounding box center [181, 144] width 19 height 19
click at [213, 233] on button "button" at bounding box center [207, 225] width 49 height 28
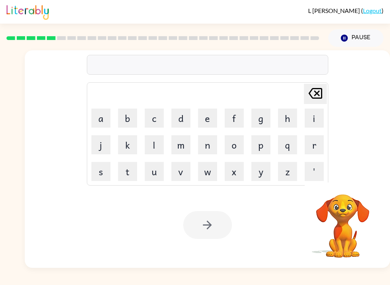
click at [319, 98] on icon at bounding box center [316, 93] width 14 height 11
click at [321, 100] on icon "[PERSON_NAME] last character input" at bounding box center [316, 93] width 18 height 18
click at [325, 94] on button "[PERSON_NAME] last character input" at bounding box center [315, 94] width 23 height 20
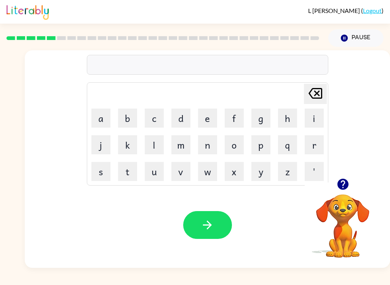
click at [325, 93] on button "[PERSON_NAME] last character input" at bounding box center [315, 94] width 23 height 20
click at [326, 90] on button "[PERSON_NAME] last character input" at bounding box center [315, 94] width 23 height 20
click at [327, 91] on button "[PERSON_NAME] last character input" at bounding box center [315, 94] width 23 height 20
click at [326, 91] on button "[PERSON_NAME] last character input" at bounding box center [315, 94] width 23 height 20
click at [327, 92] on table "[PERSON_NAME] last character input a b c d e f g h i j k l m n o p q r s t u v …" at bounding box center [207, 134] width 241 height 103
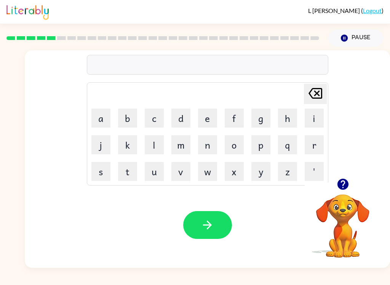
click at [327, 95] on button "[PERSON_NAME] last character input" at bounding box center [315, 94] width 23 height 20
click at [321, 116] on button "i" at bounding box center [314, 118] width 19 height 19
click at [334, 96] on div "i [PERSON_NAME] last character input a b c d e f g h i j k l m n o p q r s t u …" at bounding box center [208, 114] width 366 height 128
click at [332, 91] on div "i [PERSON_NAME] last character input a b c d e f g h i j k l m n o p q r s t u …" at bounding box center [208, 114] width 366 height 128
click at [333, 88] on div "i [PERSON_NAME] last character input a b c d e f g h i j k l m n o p q r s t u …" at bounding box center [208, 114] width 366 height 128
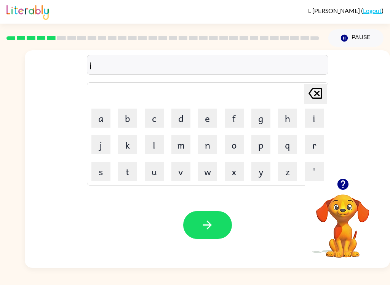
click at [333, 88] on div "i [PERSON_NAME] last character input a b c d e f g h i j k l m n o p q r s t u …" at bounding box center [208, 114] width 366 height 128
click at [316, 93] on icon at bounding box center [316, 93] width 14 height 11
click at [312, 90] on icon at bounding box center [316, 93] width 14 height 11
click at [316, 89] on icon at bounding box center [316, 93] width 14 height 11
click at [105, 173] on button "s" at bounding box center [100, 171] width 19 height 19
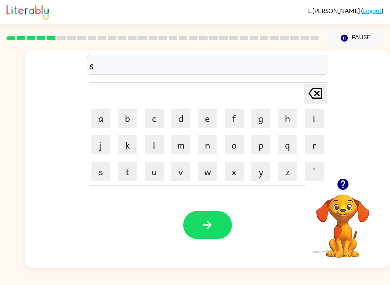
click at [160, 114] on button "c" at bounding box center [154, 118] width 19 height 19
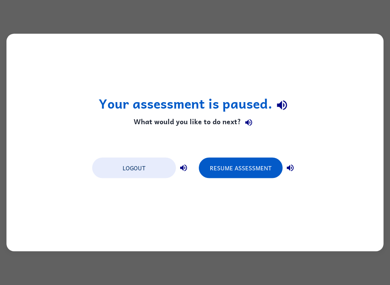
click at [262, 173] on button "Resume Assessment" at bounding box center [241, 168] width 84 height 21
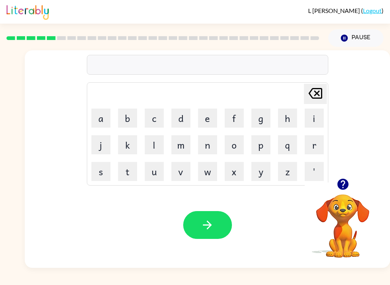
click at [360, 40] on button "Pause Pause" at bounding box center [356, 38] width 55 height 18
